Goal: Download file/media

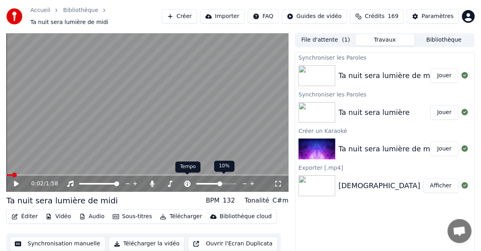
click at [188, 180] on icon at bounding box center [188, 183] width 8 height 6
click at [252, 182] on icon at bounding box center [252, 184] width 4 height 4
click at [251, 180] on icon at bounding box center [253, 184] width 8 height 8
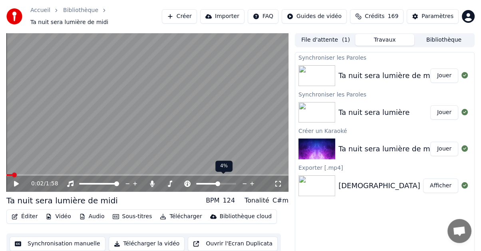
click at [250, 180] on icon at bounding box center [253, 184] width 8 height 8
click at [249, 180] on icon at bounding box center [253, 184] width 8 height 8
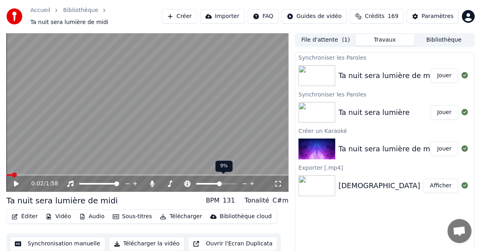
click at [249, 180] on icon at bounding box center [253, 184] width 8 height 8
click at [16, 181] on icon at bounding box center [16, 184] width 5 height 6
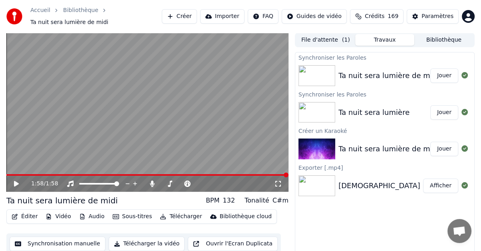
click at [167, 211] on button "Télécharger" at bounding box center [181, 216] width 48 height 11
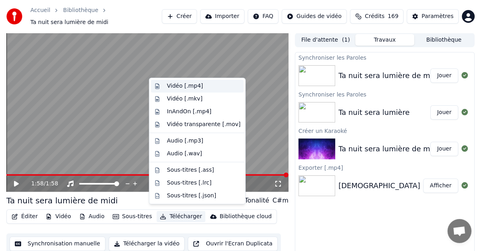
click at [172, 85] on div "Vidéo [.mp4]" at bounding box center [185, 86] width 36 height 8
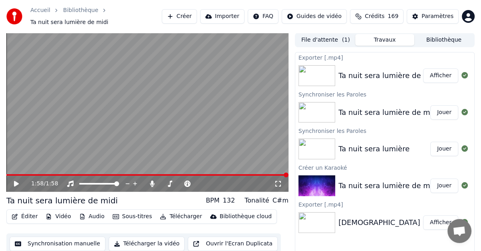
click at [433, 70] on button "Afficher" at bounding box center [440, 75] width 35 height 14
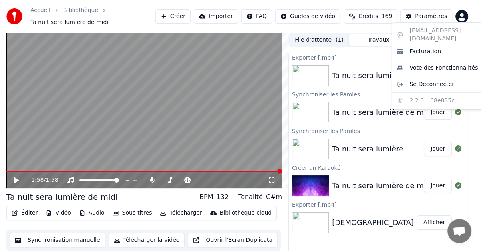
click at [470, 10] on html "Accueil Bibliothèque Ta nuit sera lumière de midi Créer Importer FAQ Guides de …" at bounding box center [240, 125] width 481 height 251
